Goal: Entertainment & Leisure: Consume media (video, audio)

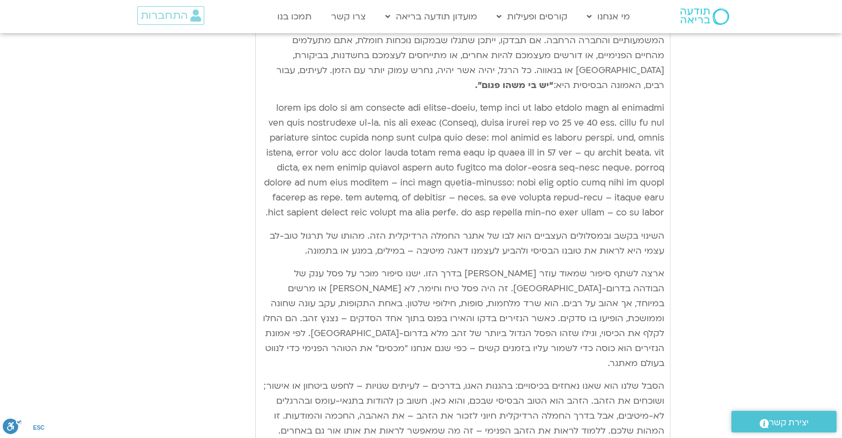
scroll to position [3232, 0]
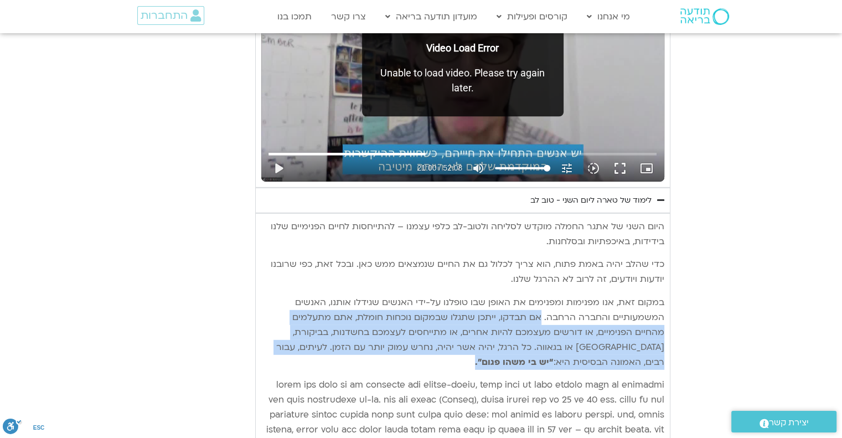
drag, startPoint x: 543, startPoint y: 296, endPoint x: 453, endPoint y: 339, distance: 98.8
click at [453, 339] on p "במקום זאת, אנו מפנימות ומפנימים את האופן שבו טופלנו על-ידי האנשים שגידלו אותנו,…" at bounding box center [462, 332] width 403 height 75
copy p "אם תבדקו, ייתכן שתגלו שבמקום נוכחות חומלת, אתם מתעלמים מהחיים הפנימיים, או דורש…"
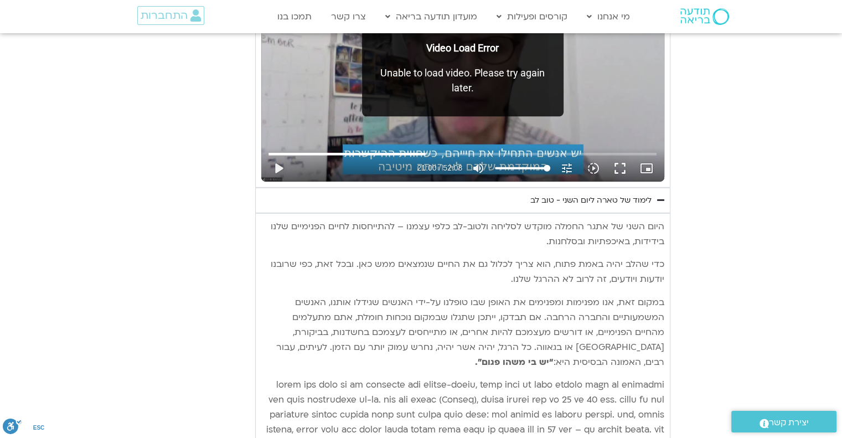
click at [286, 295] on p "במקום זאת, אנו מפנימות ומפנימים את האופן שבו טופלנו על-ידי האנשים שגידלו אותנו,…" at bounding box center [462, 332] width 403 height 75
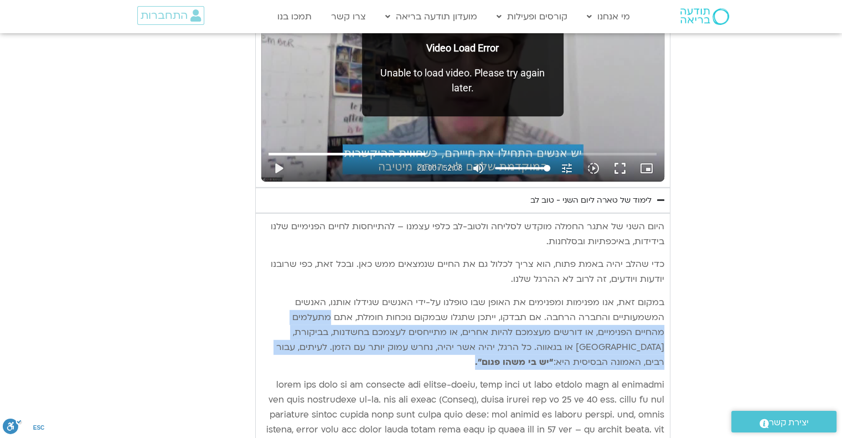
drag, startPoint x: 334, startPoint y: 297, endPoint x: 266, endPoint y: 341, distance: 80.9
click at [266, 341] on p "במקום זאת, אנו מפנימות ומפנימים את האופן שבו טופלנו על-ידי האנשים שגידלו אותנו,…" at bounding box center [462, 332] width 403 height 75
copy p "מתעלמים מהחיים הפנימיים, או דורשים מעצמכם להיות אחרים, או מתייחסים לעצמכם בחשדנ…"
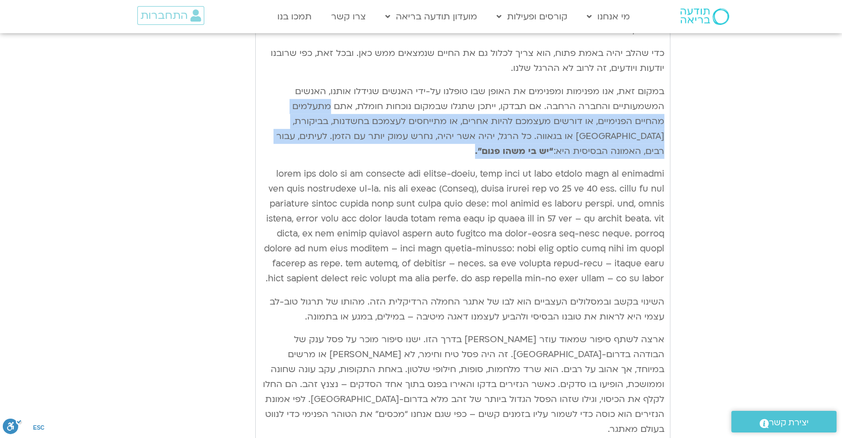
scroll to position [3675, 0]
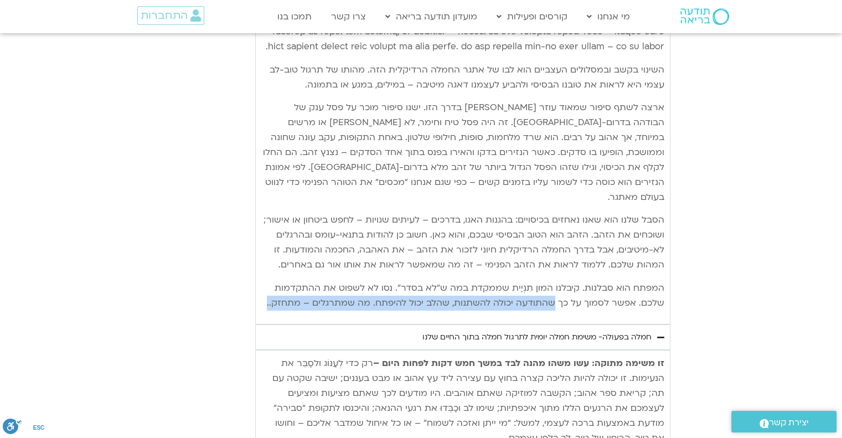
drag, startPoint x: 556, startPoint y: 280, endPoint x: 270, endPoint y: 287, distance: 285.8
click at [270, 287] on p "המפתח הוא סבלנות. קיבלנו המון תִנְיַית שממקדת במה ש”לא בסדר”. נסו לא לשפוט את ה…" at bounding box center [462, 296] width 403 height 30
copy p "שהתודעה יכולה להשתנות, שהלב יכול להיפתח. מה שמתרגלים – מתחזק.."
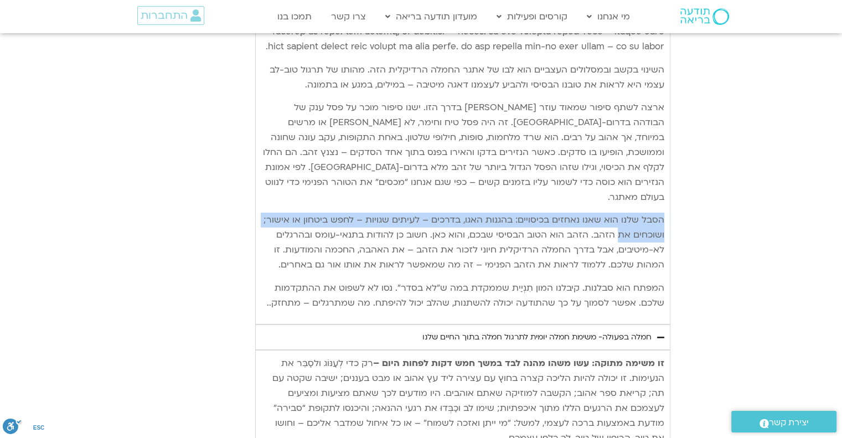
drag, startPoint x: 663, startPoint y: 197, endPoint x: 621, endPoint y: 214, distance: 46.2
click at [621, 214] on p "הסבל שלנו הוא שאנו נאחזים בכיסויים: בהגנות האגו, בדרכים – לעיתים שגויות – לחפש …" at bounding box center [462, 243] width 403 height 60
copy p "הסבל שלנו הוא שאנו נאחזים בכיסויים: בהגנות האגו, בדרכים – לעיתים שגויות – לחפש …"
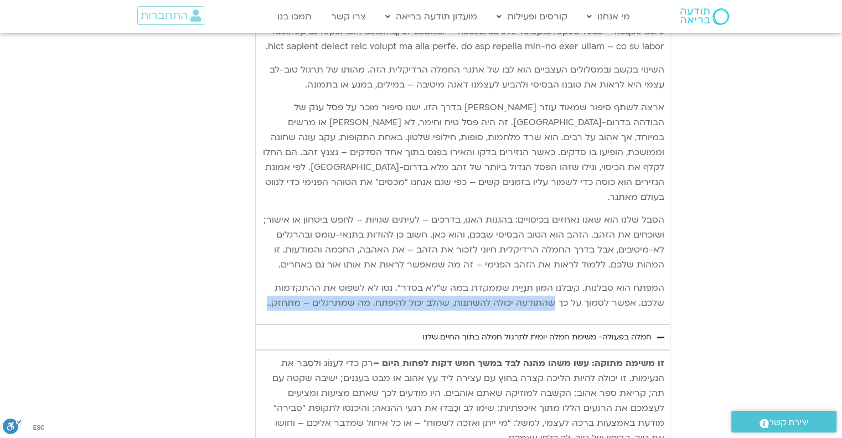
drag, startPoint x: 556, startPoint y: 281, endPoint x: 265, endPoint y: 277, distance: 291.3
click at [266, 281] on p "המפתח הוא סבלנות. קיבלנו המון תִנְיַית שממקדת במה ש”לא בסדר”. נסו לא לשפוט את ה…" at bounding box center [462, 296] width 403 height 30
copy p "שהתודעה יכולה להשתנות, שהלב יכול להיפתח. מה שמתרגלים – מתחזק.."
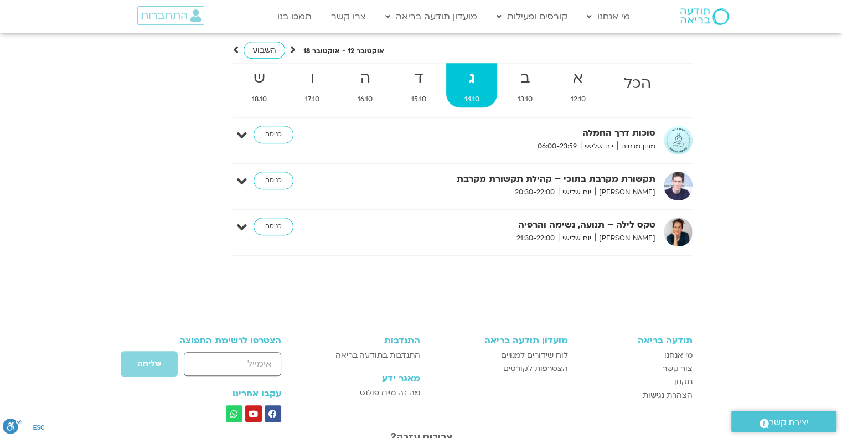
scroll to position [4908, 0]
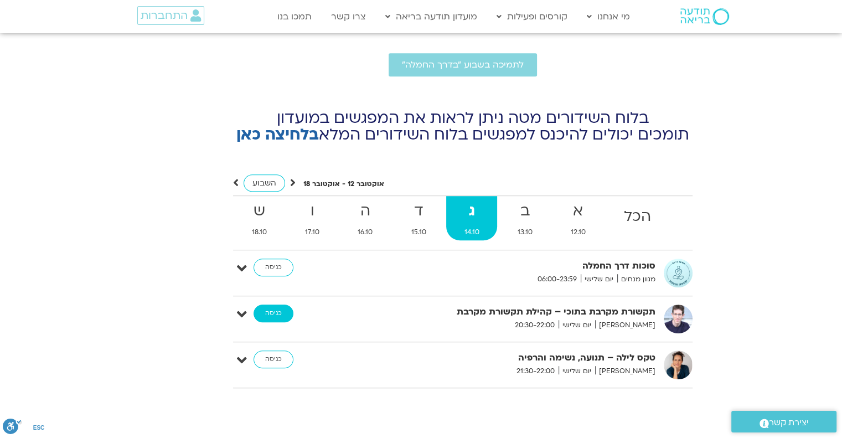
click at [267, 305] on link "כניסה" at bounding box center [274, 314] width 40 height 18
click at [273, 305] on link "כניסה" at bounding box center [274, 314] width 40 height 18
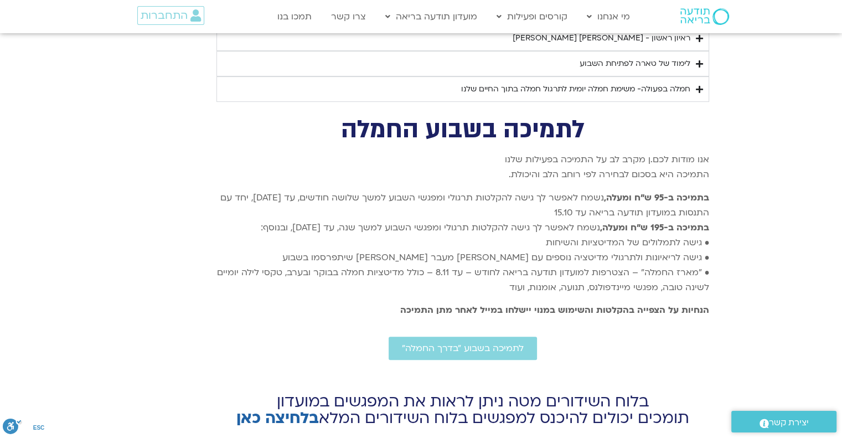
scroll to position [4631, 0]
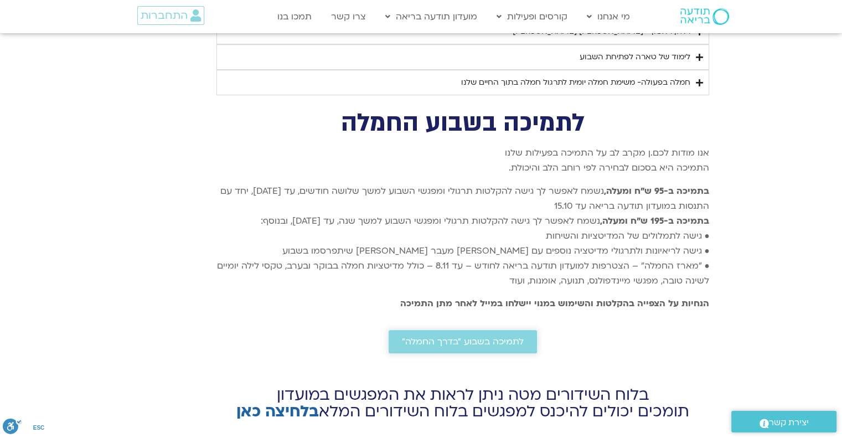
click at [448, 337] on span "לתמיכה בשבוע ״בדרך החמלה״" at bounding box center [463, 342] width 122 height 10
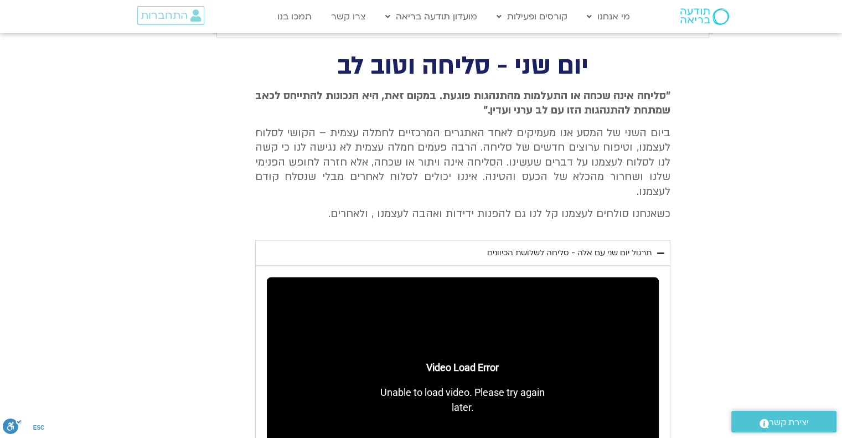
scroll to position [2859, 0]
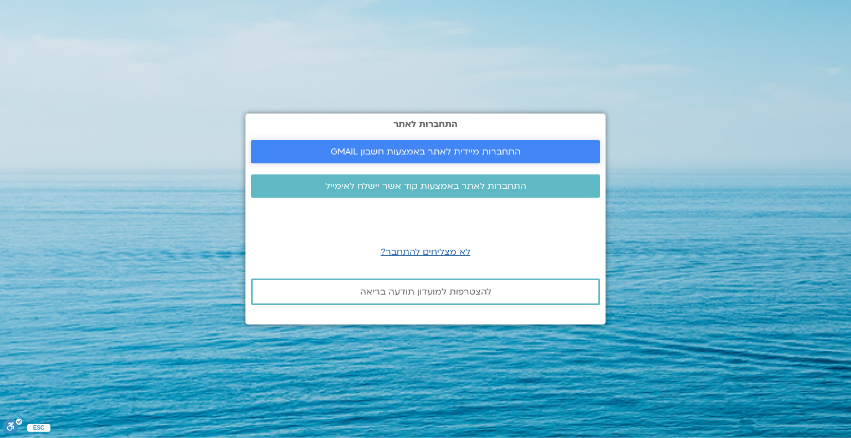
click at [422, 147] on span "התחברות מיידית לאתר באמצעות חשבון GMAIL" at bounding box center [426, 152] width 190 height 10
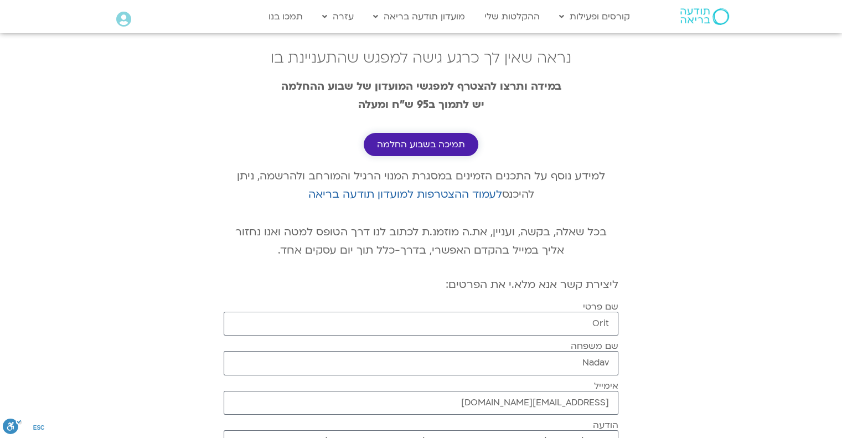
click at [413, 145] on span "תמיכה בשבוע החלמה" at bounding box center [421, 145] width 88 height 10
click at [416, 141] on span "תמיכה בשבוע החלמה" at bounding box center [421, 145] width 88 height 10
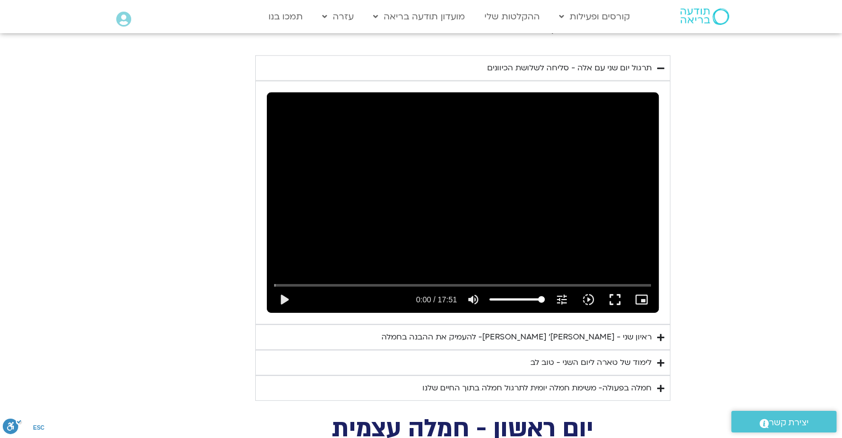
scroll to position [3248, 0]
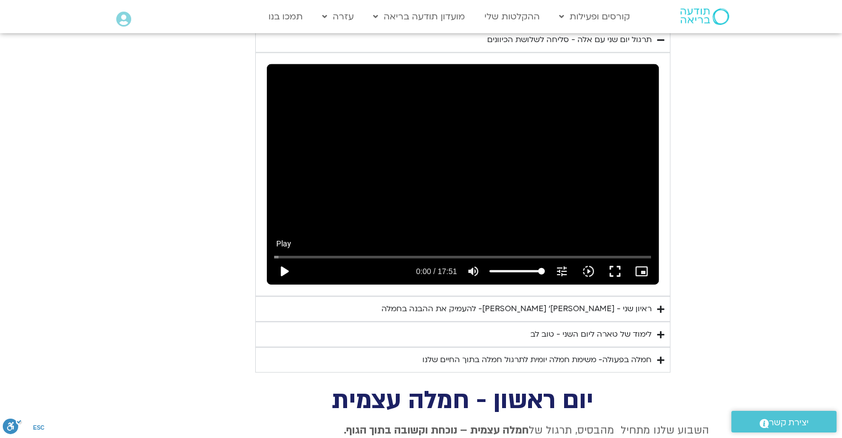
click at [280, 258] on button "play_arrow" at bounding box center [284, 271] width 27 height 27
drag, startPoint x: 286, startPoint y: 237, endPoint x: 264, endPoint y: 236, distance: 22.2
click at [274, 254] on input "Seek" at bounding box center [463, 257] width 378 height 7
drag, startPoint x: 277, startPoint y: 234, endPoint x: 272, endPoint y: 238, distance: 6.7
click at [274, 254] on input "Seek" at bounding box center [463, 257] width 378 height 7
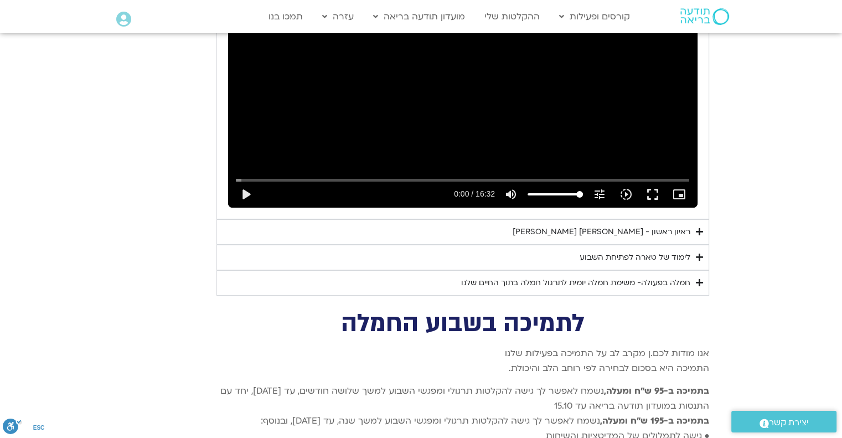
scroll to position [3912, 0]
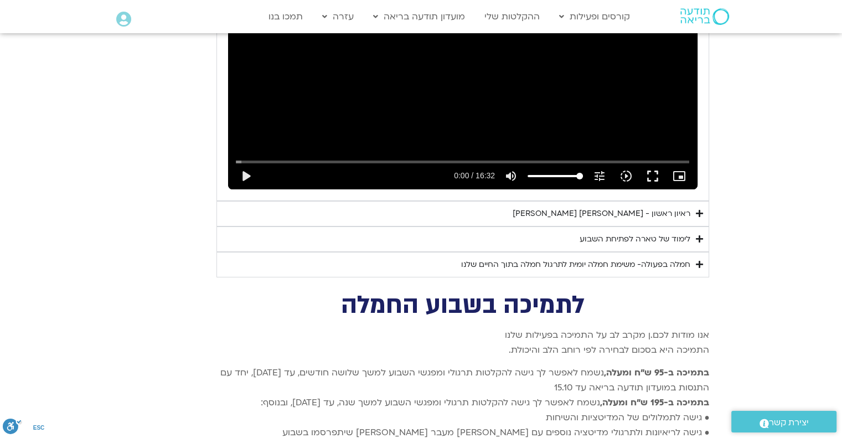
click at [623, 258] on div "חמלה בפעולה- משימת חמלה יומית לתרגול חמלה בתוך החיים שלנו" at bounding box center [575, 264] width 229 height 13
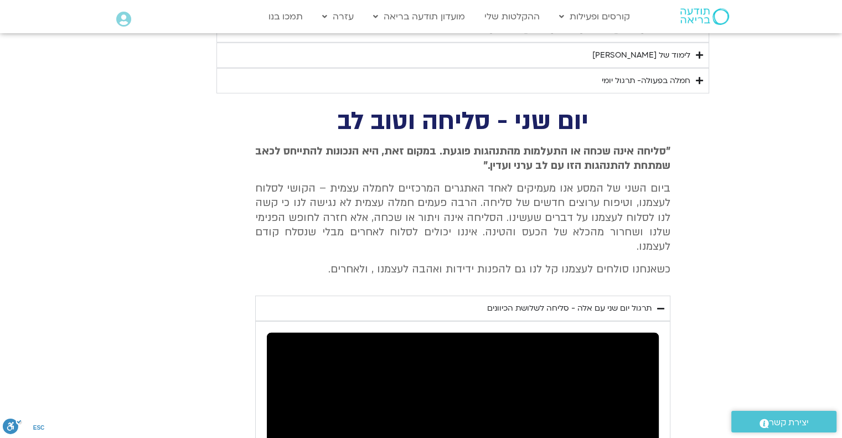
scroll to position [2805, 0]
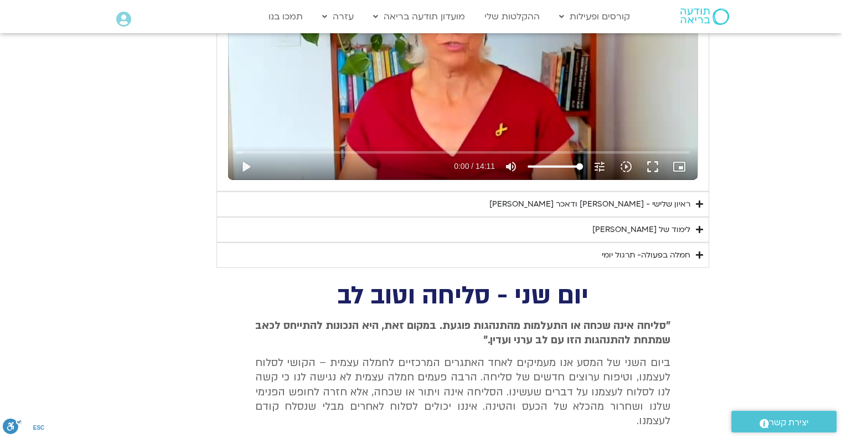
type input "1071.88"
